Goal: Information Seeking & Learning: Learn about a topic

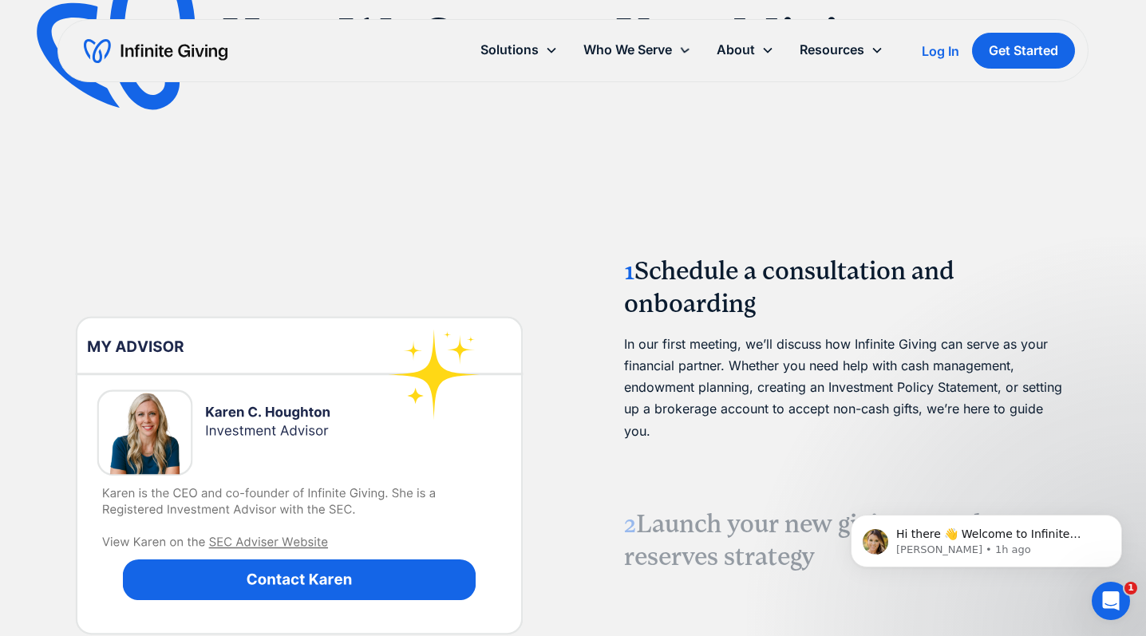
click at [558, 308] on div "1 Schedule a consultation and onboarding In our first meeting, we’ll discuss ho…" at bounding box center [572, 476] width 1031 height 702
click at [742, 146] on link "Pricing" at bounding box center [749, 145] width 51 height 22
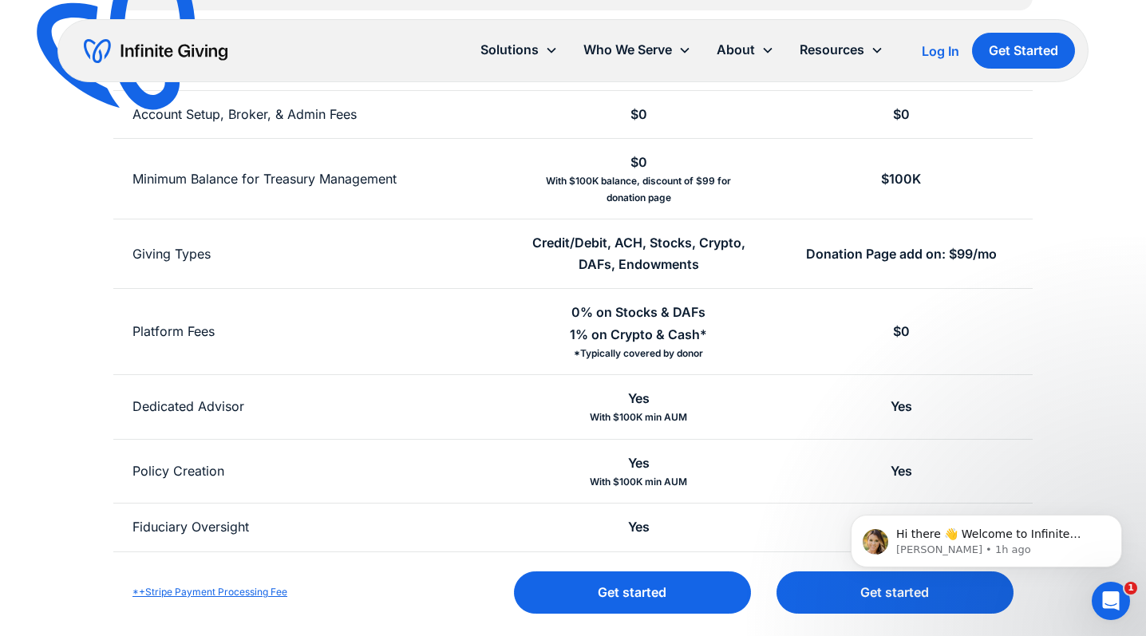
scroll to position [429, 0]
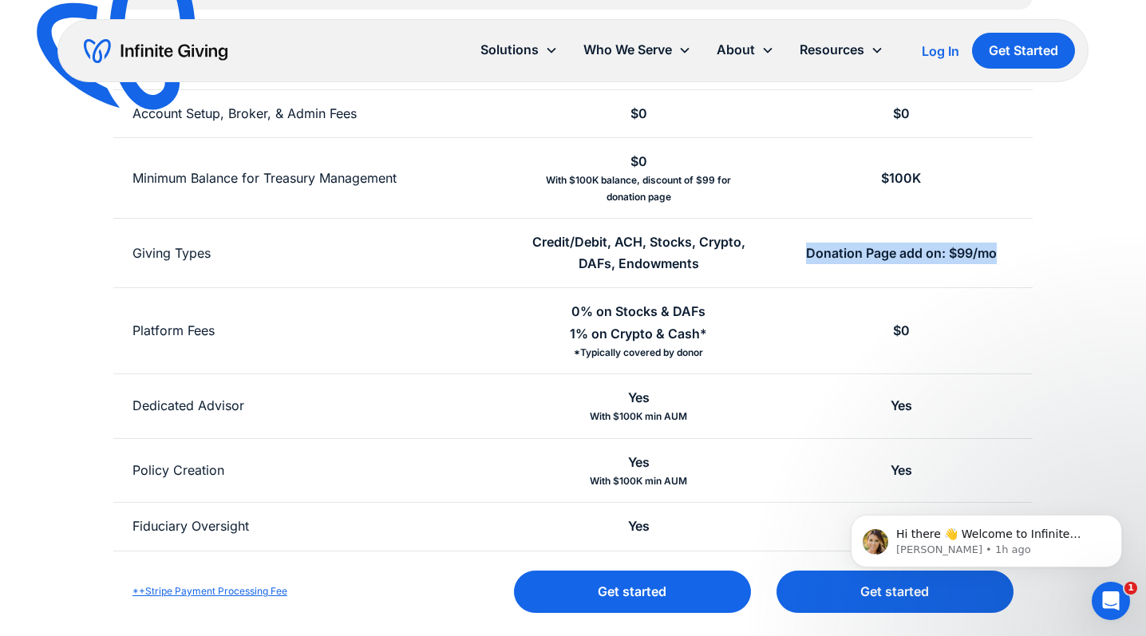
drag, startPoint x: 809, startPoint y: 255, endPoint x: 1006, endPoint y: 255, distance: 197.1
click at [1006, 255] on div "Donation Page add on: $99/mo" at bounding box center [901, 253] width 263 height 69
click at [801, 290] on div "$0" at bounding box center [901, 330] width 263 height 85
click at [808, 246] on div "Donation Page add on: $99/mo" at bounding box center [901, 254] width 191 height 22
drag, startPoint x: 808, startPoint y: 246, endPoint x: 1007, endPoint y: 245, distance: 198.7
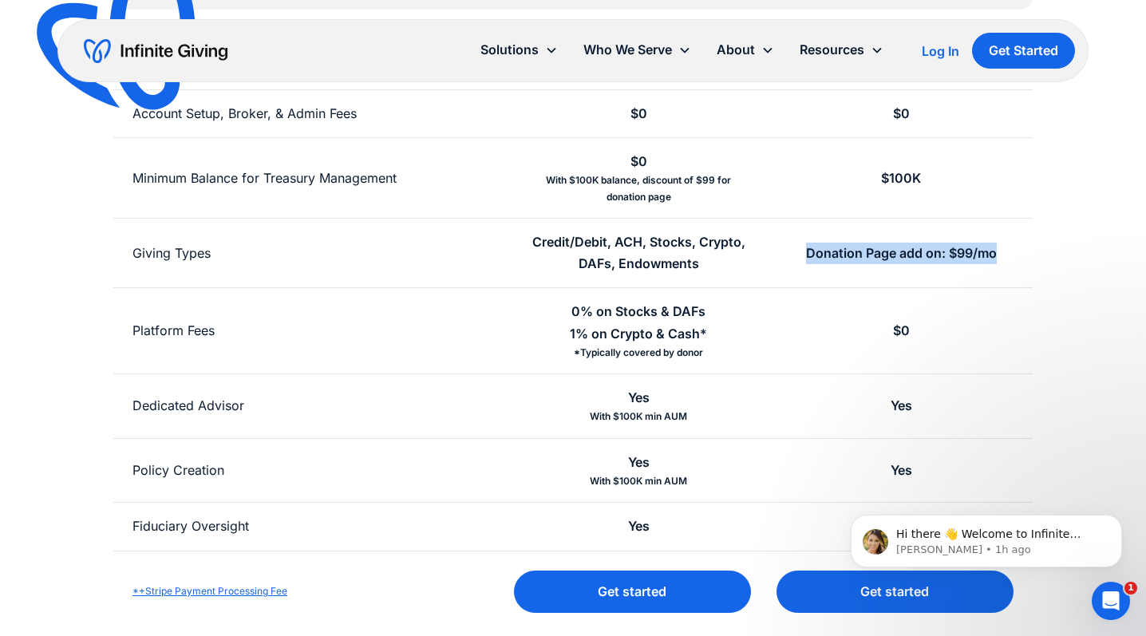
click at [1008, 246] on div "Donation Page add on: $99/mo" at bounding box center [901, 253] width 263 height 69
click at [808, 248] on div "Donation Page add on: $99/mo" at bounding box center [901, 254] width 191 height 22
drag, startPoint x: 808, startPoint y: 253, endPoint x: 1049, endPoint y: 257, distance: 241.1
click at [1049, 257] on div "Simple, transparent pricing Don't pay hefty fees that could have gone to your m…" at bounding box center [572, 178] width 1031 height 907
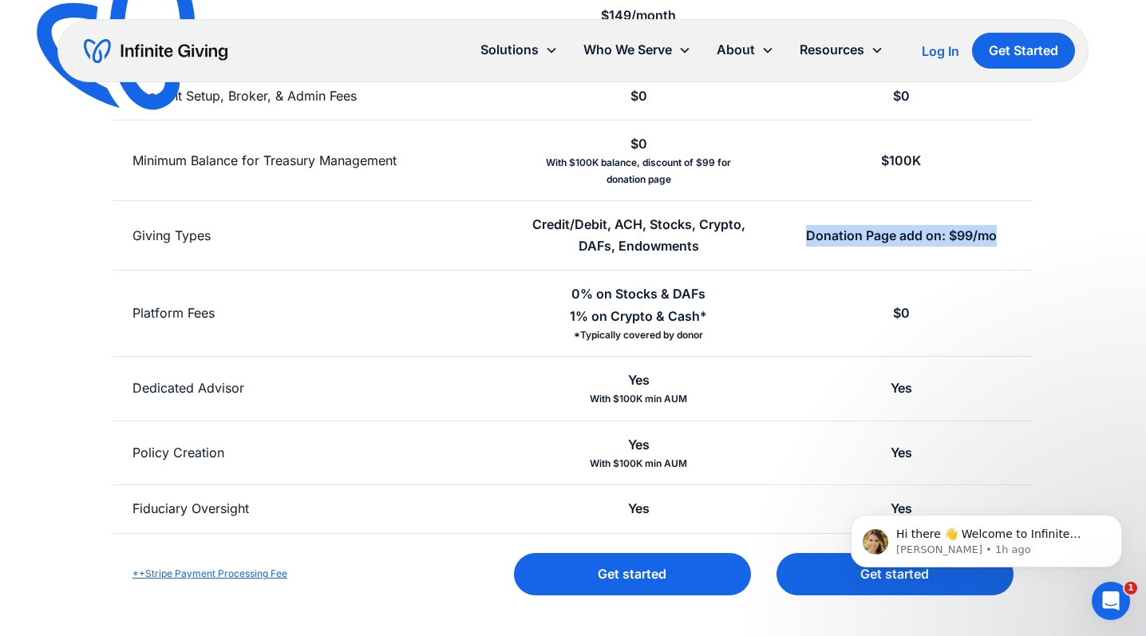
scroll to position [452, 0]
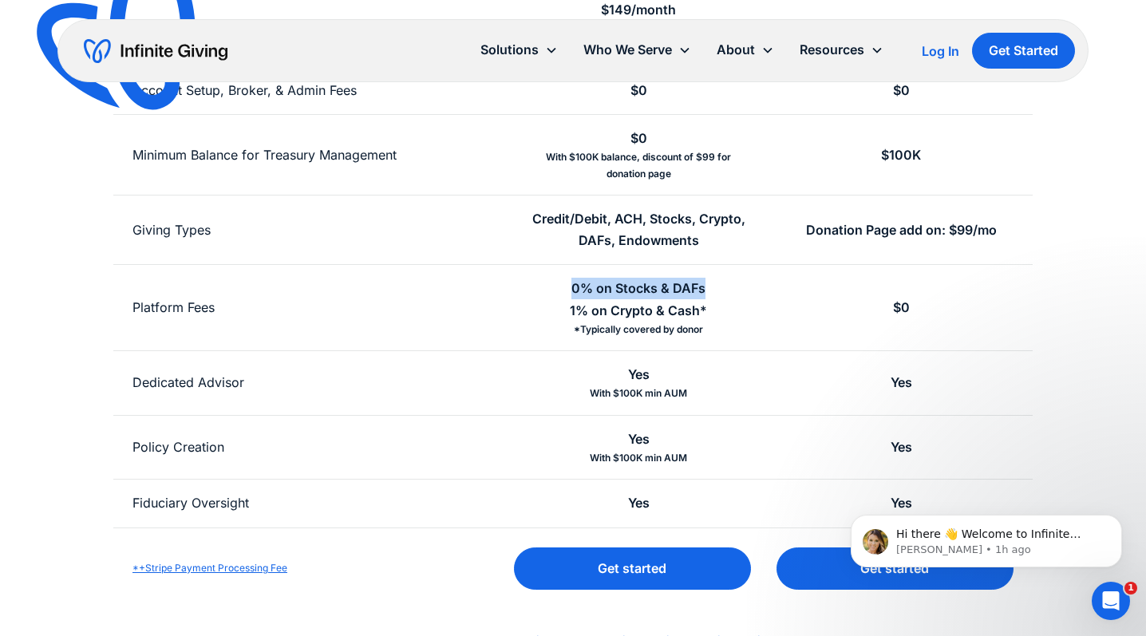
drag, startPoint x: 574, startPoint y: 287, endPoint x: 721, endPoint y: 287, distance: 147.6
click at [721, 287] on div "0% on Stocks & DAFs 1% on Crypto & Cash* *Typically covered by donor" at bounding box center [639, 307] width 263 height 85
click at [533, 318] on div "0% on Stocks & DAFs 1% on Crypto & Cash* *Typically covered by donor" at bounding box center [639, 307] width 263 height 85
drag, startPoint x: 567, startPoint y: 312, endPoint x: 737, endPoint y: 312, distance: 170.8
click at [737, 312] on div "0% on Stocks & DAFs 1% on Crypto & Cash* *Typically covered by donor" at bounding box center [639, 307] width 263 height 85
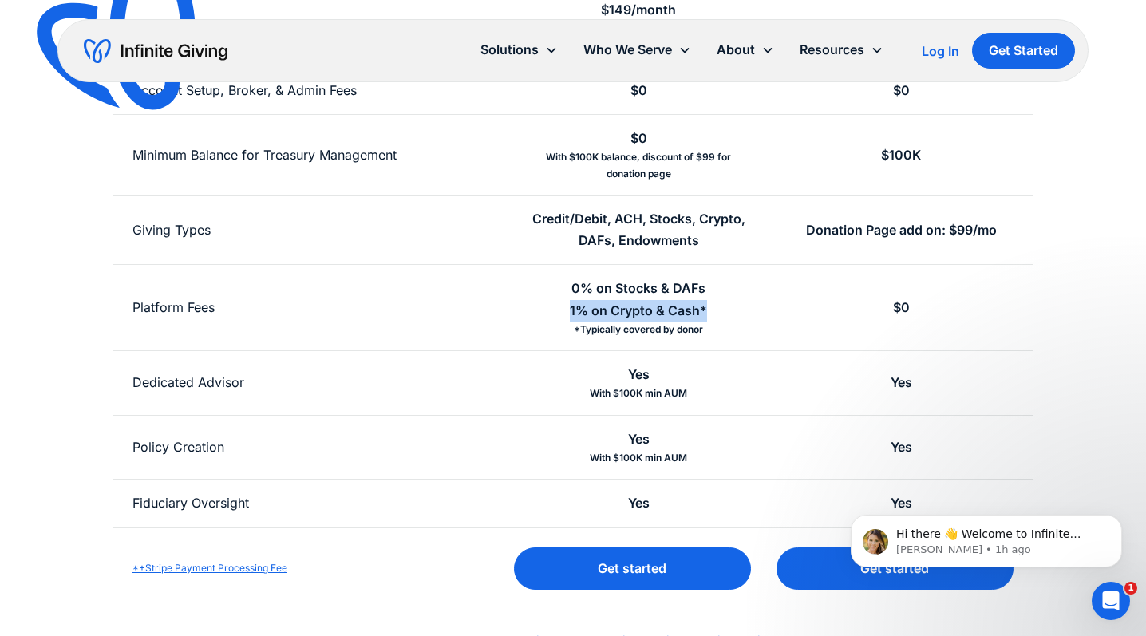
click at [702, 312] on div "0% on Stocks & DAFs 1% on Crypto & Cash*" at bounding box center [638, 299] width 137 height 43
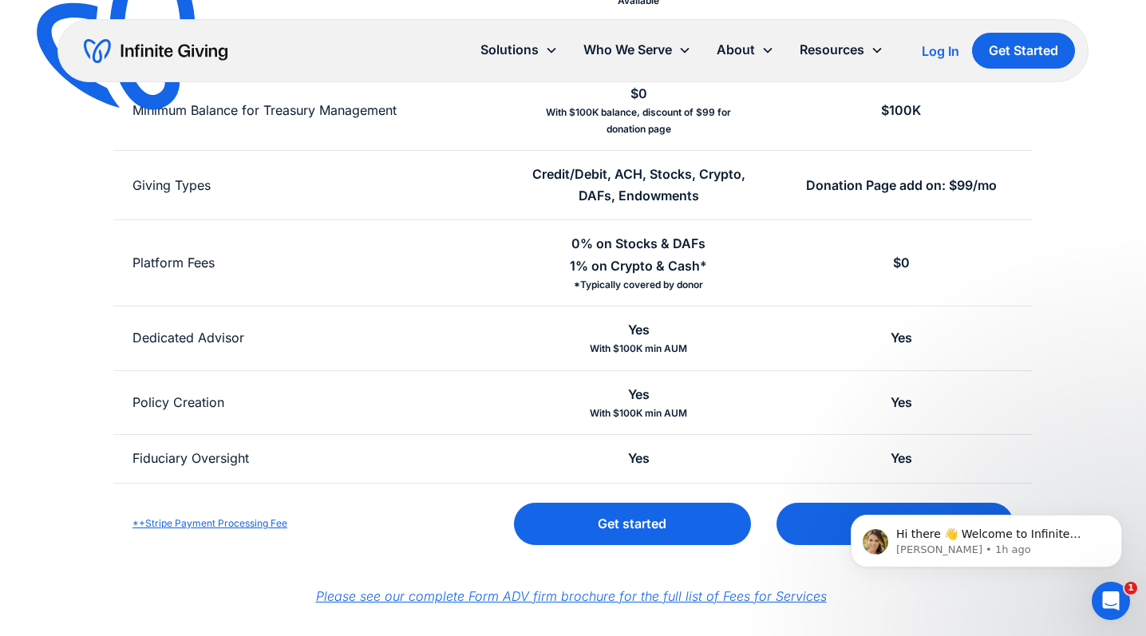
scroll to position [446, 0]
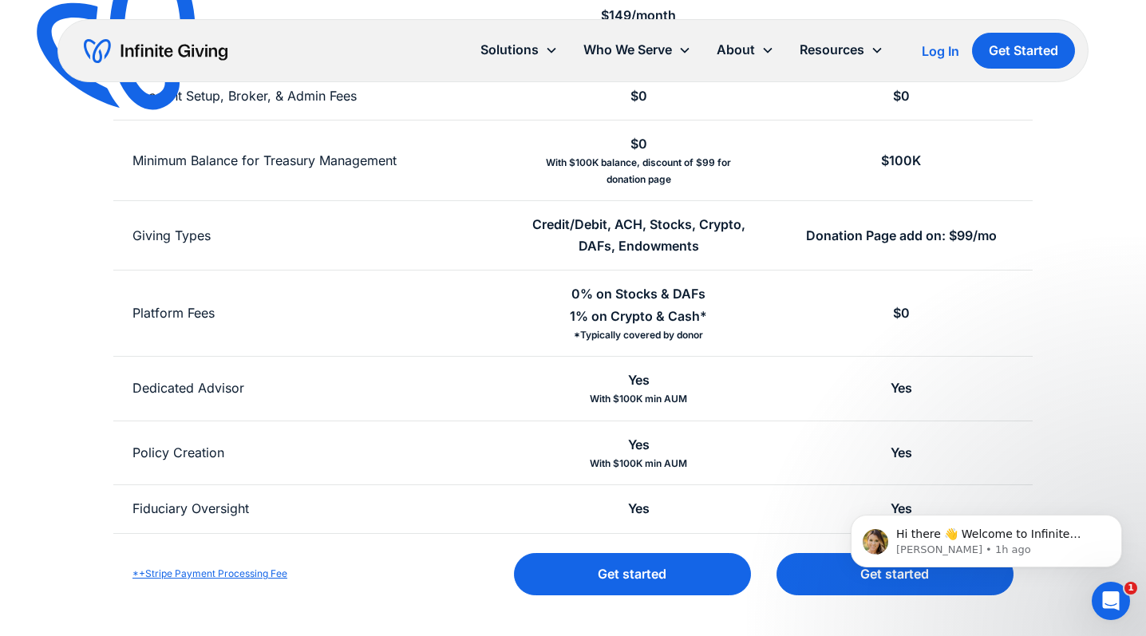
click at [228, 576] on link "*+Stripe Payment Processing Fee" at bounding box center [209, 573] width 155 height 12
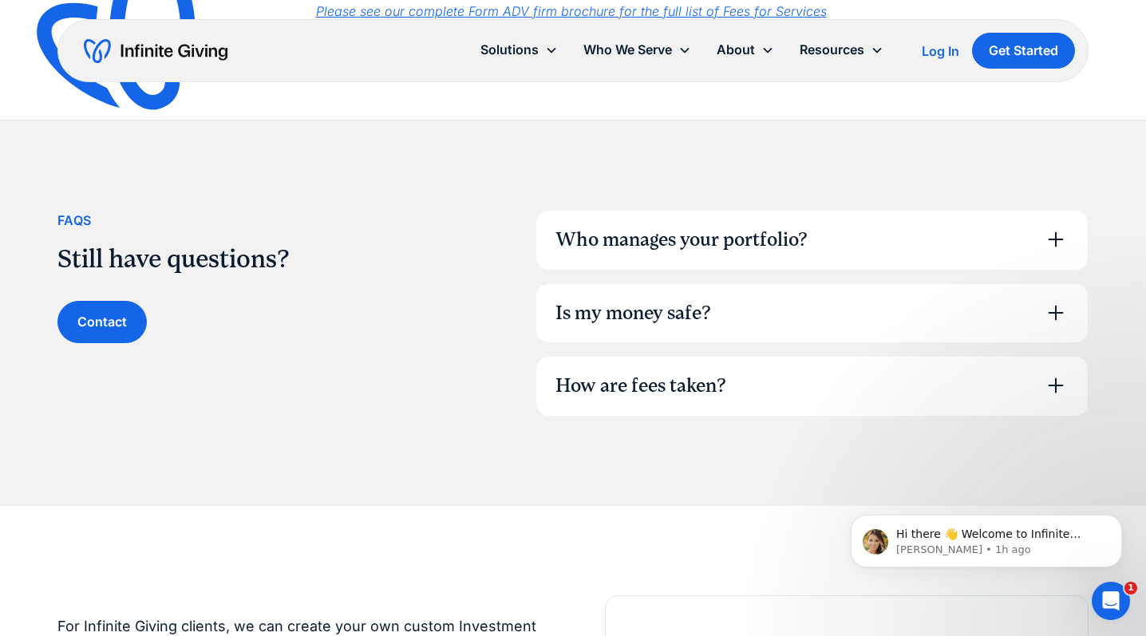
scroll to position [1090, 0]
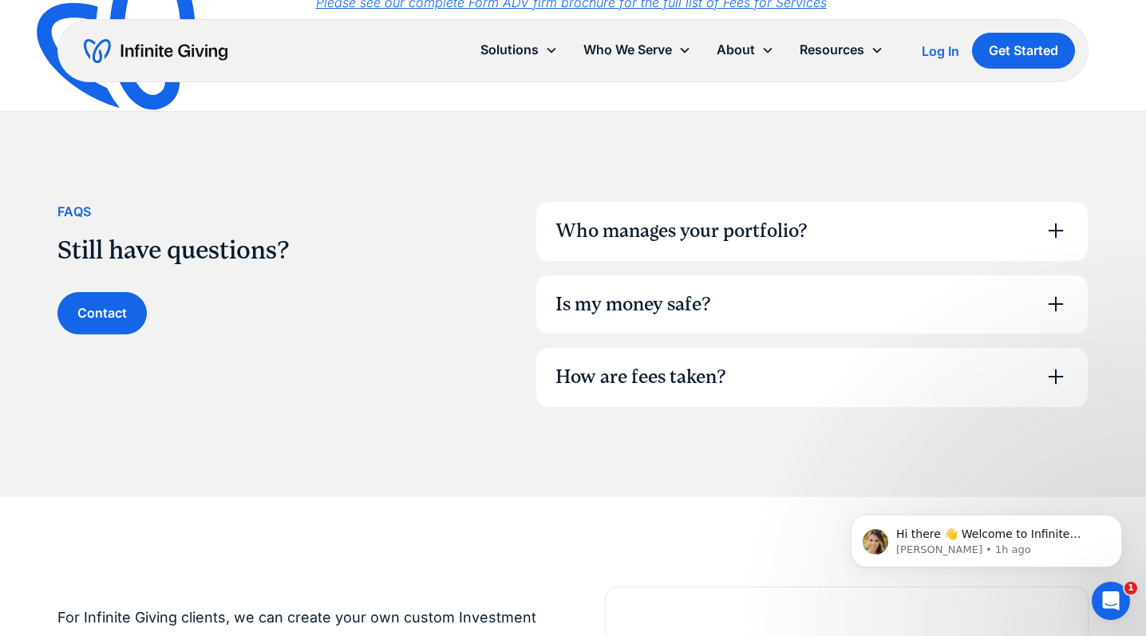
click at [668, 365] on div "How are fees taken?" at bounding box center [640, 377] width 171 height 27
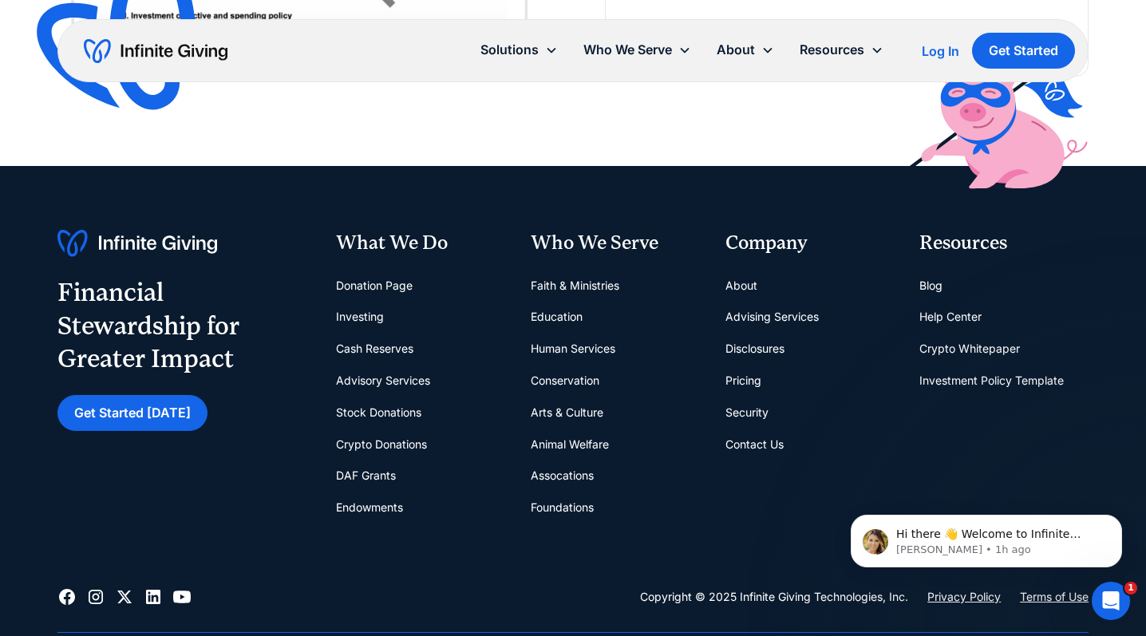
scroll to position [2401, 0]
